Goal: Information Seeking & Learning: Understand process/instructions

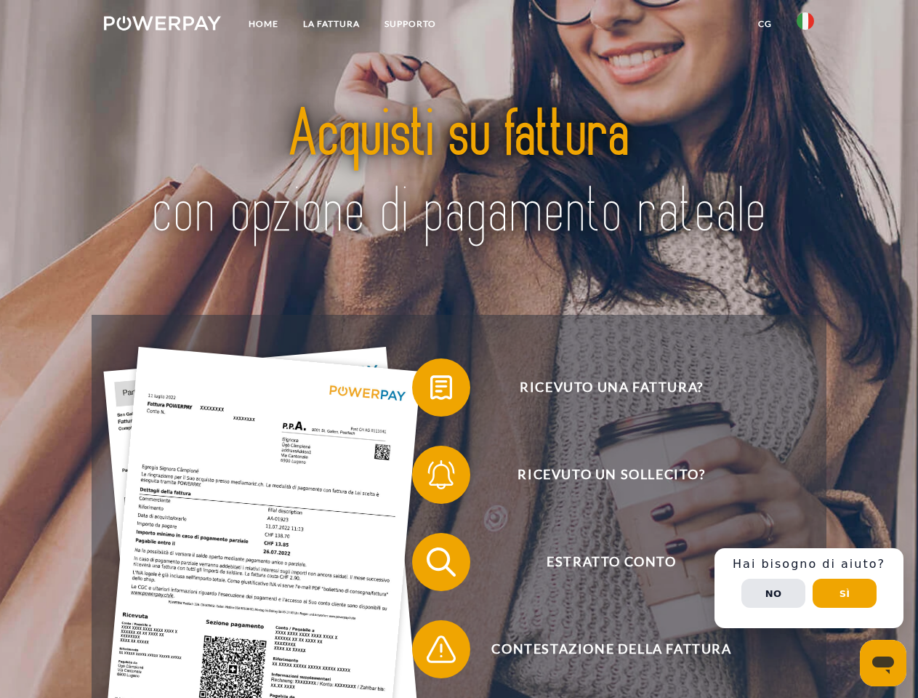
click at [162, 25] on img at bounding box center [162, 23] width 117 height 15
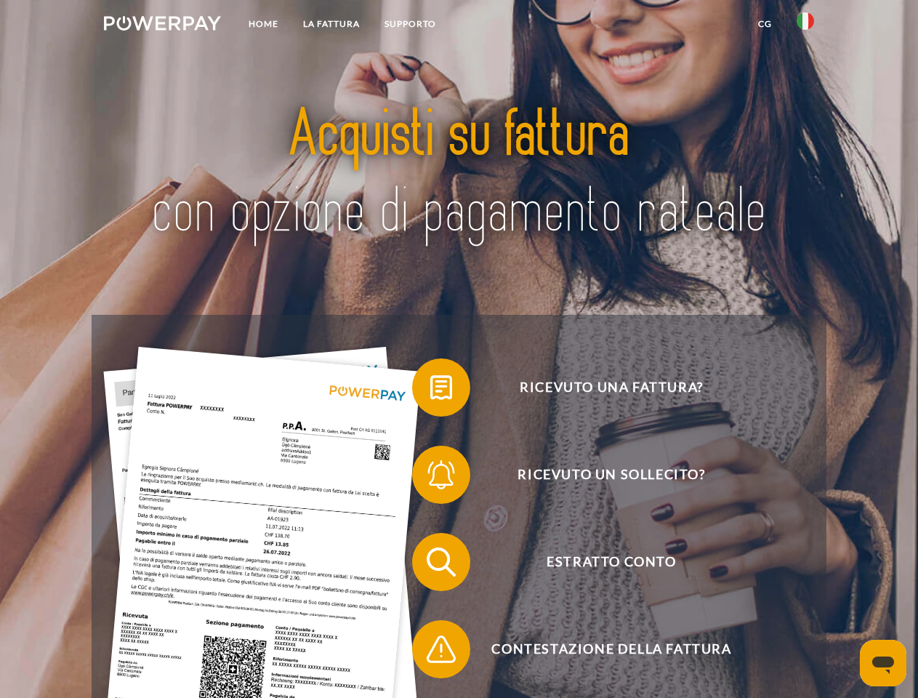
click at [806, 25] on img at bounding box center [805, 20] width 17 height 17
click at [765, 24] on link "CG" at bounding box center [765, 24] width 39 height 26
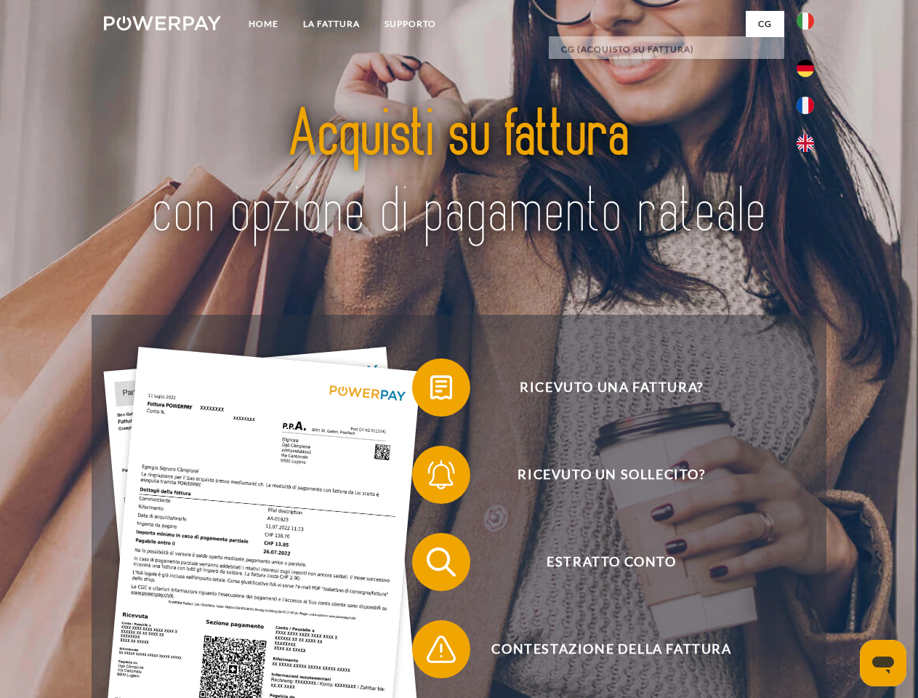
click at [430, 390] on span at bounding box center [419, 387] width 73 height 73
click at [430, 478] on span at bounding box center [419, 474] width 73 height 73
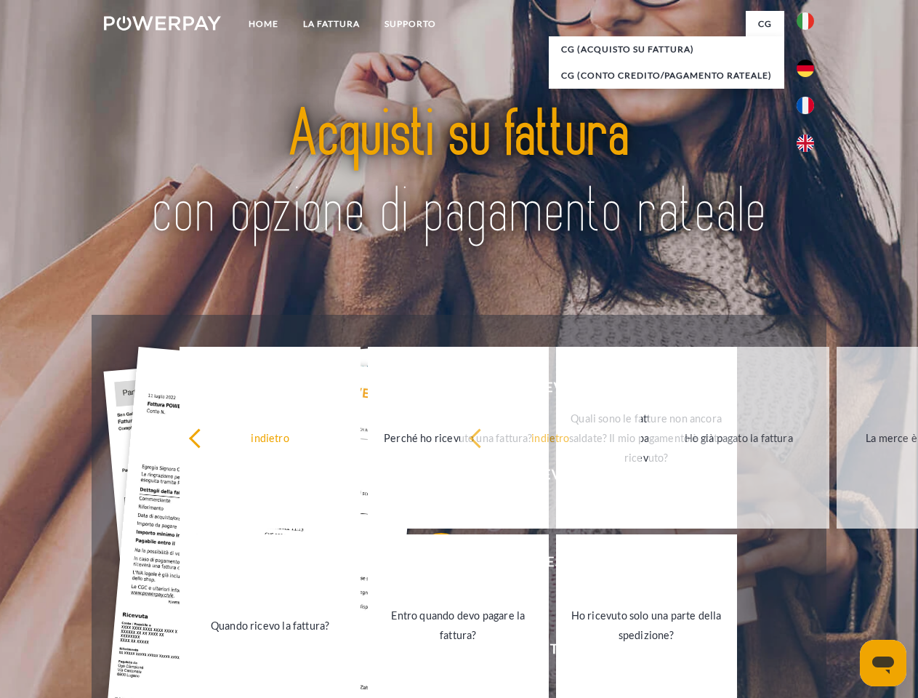
click at [430, 565] on link "Entro quando devo pagare la fattura?" at bounding box center [458, 625] width 181 height 182
click at [430, 652] on span at bounding box center [419, 649] width 73 height 73
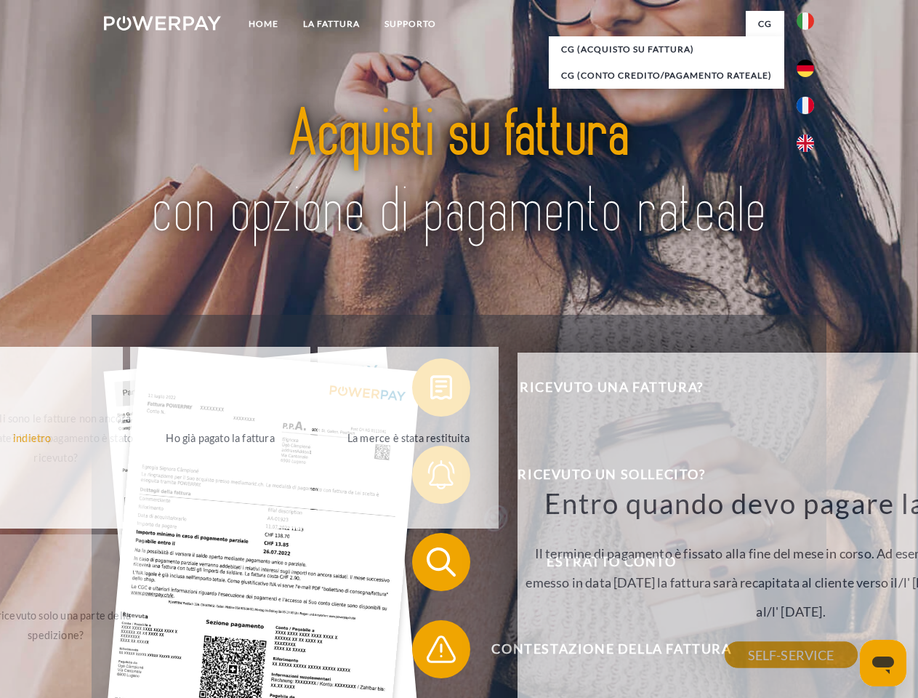
click at [809, 588] on div "Ricevuto una fattura? Ricevuto un sollecito? Estratto conto indietro" at bounding box center [459, 606] width 734 height 582
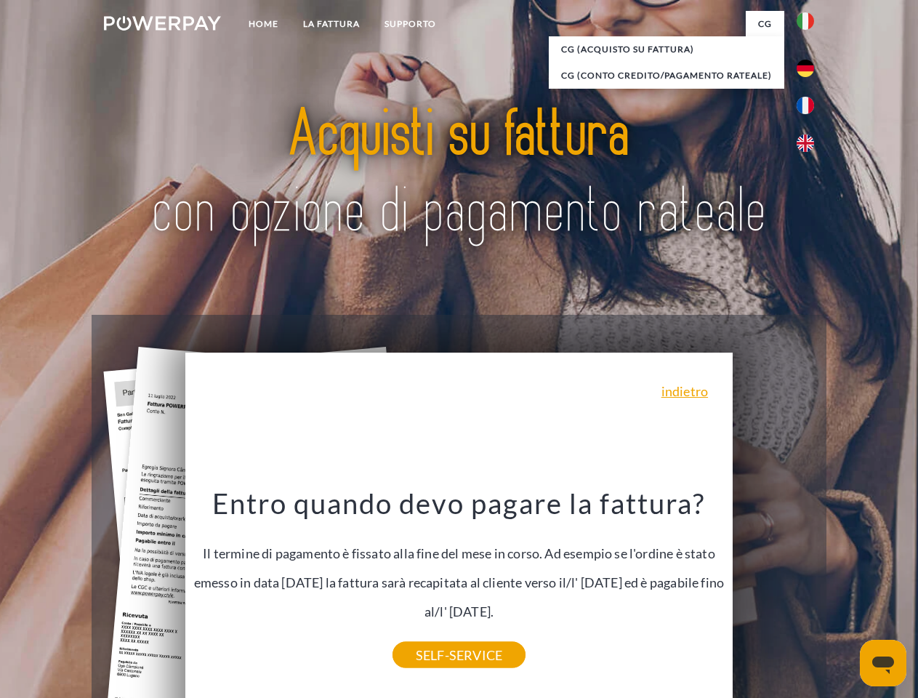
click at [774, 591] on span "Estratto conto" at bounding box center [611, 562] width 356 height 58
click at [845, 593] on header "Home LA FATTURA [GEOGRAPHIC_DATA]" at bounding box center [459, 502] width 918 height 1004
